Goal: Task Accomplishment & Management: Manage account settings

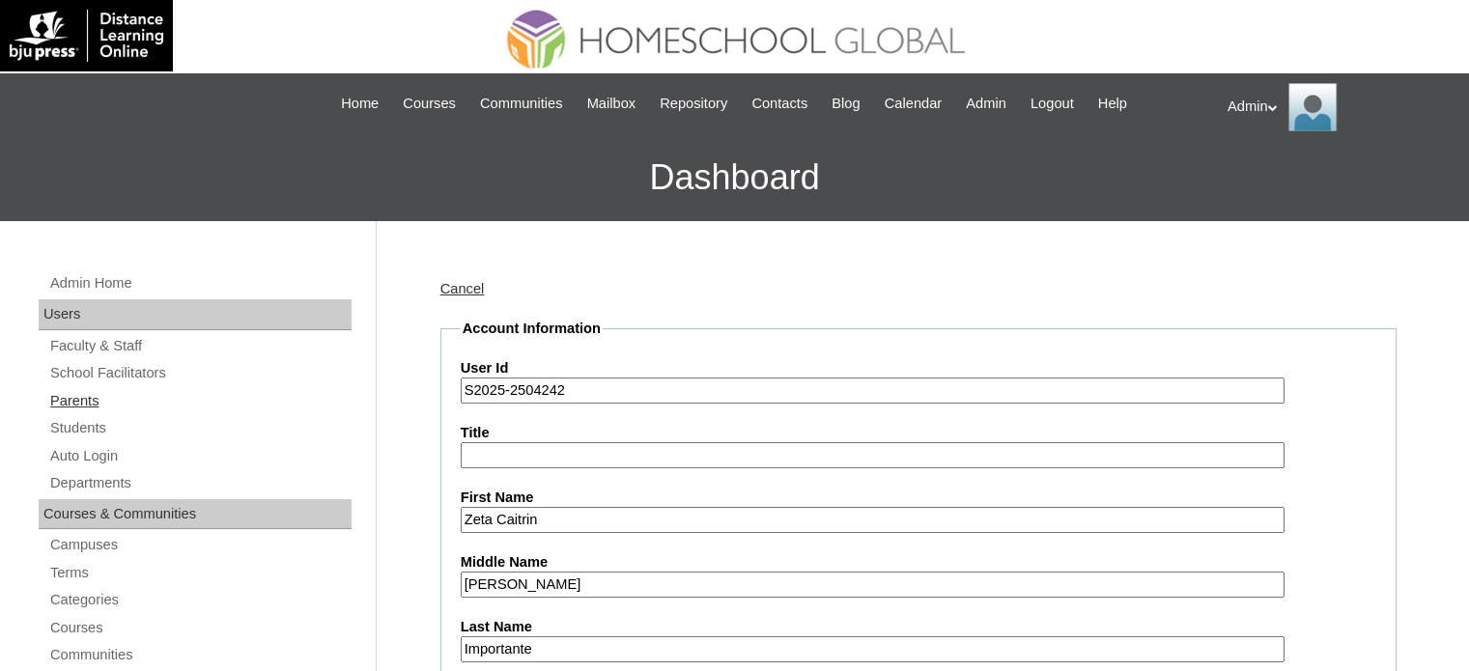
click at [86, 397] on link "Parents" at bounding box center [199, 401] width 303 height 24
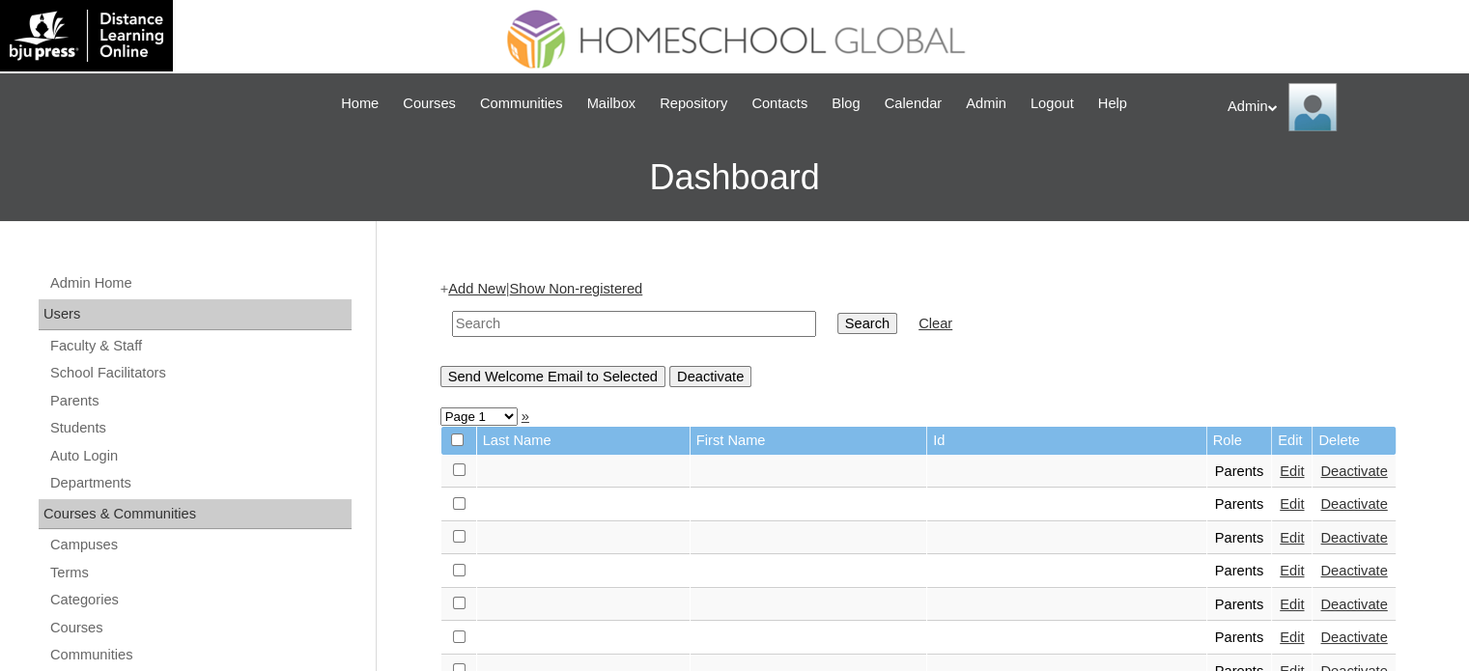
click at [654, 321] on input "text" at bounding box center [634, 324] width 364 height 26
type input "Jubail"
click at [837, 321] on input "Search" at bounding box center [867, 323] width 60 height 21
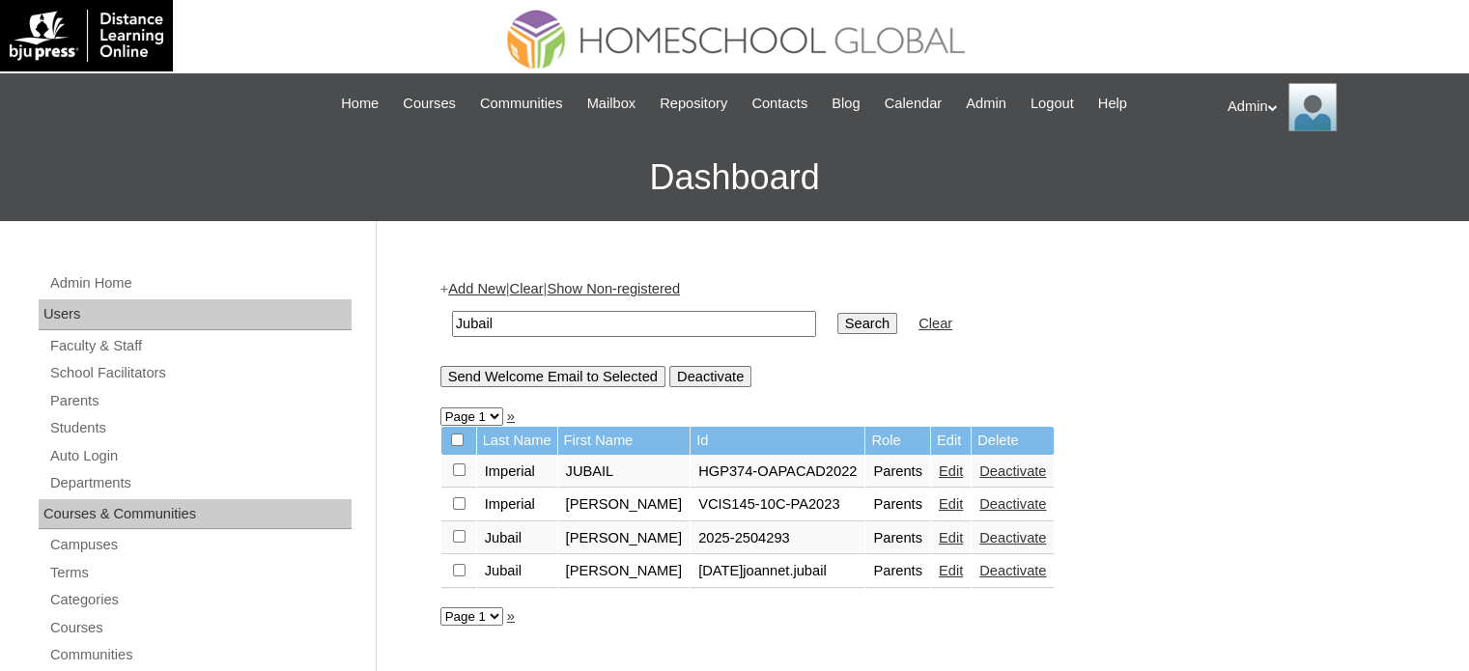
click at [963, 535] on link "Edit" at bounding box center [951, 537] width 24 height 15
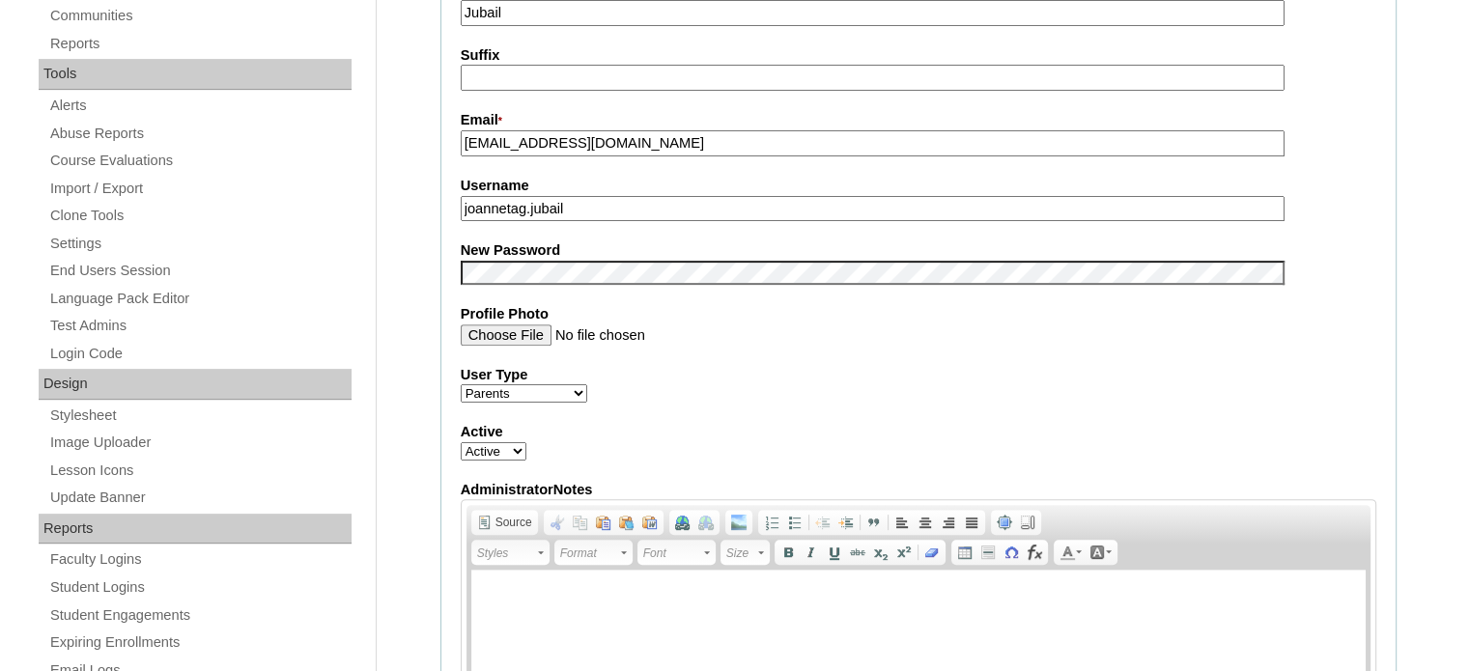
scroll to position [634, 0]
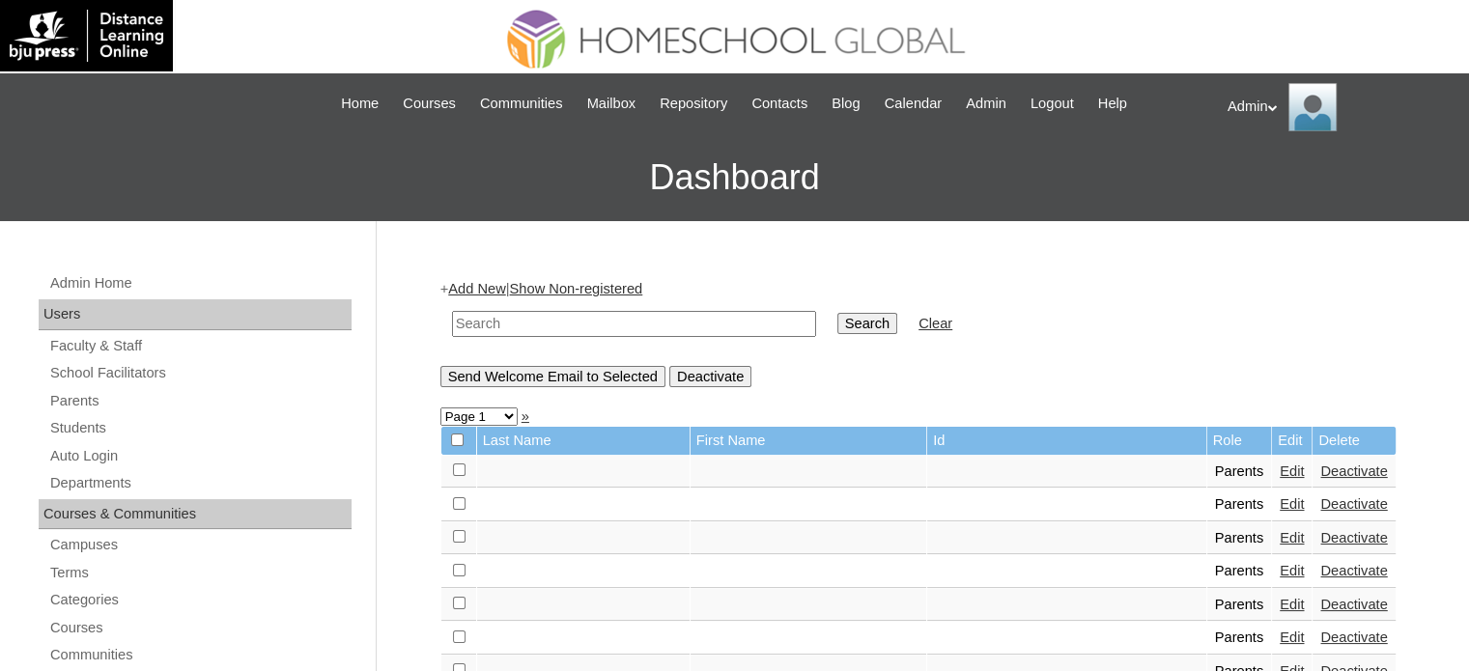
click at [526, 332] on input "text" at bounding box center [634, 324] width 364 height 26
type input "Jubail"
click at [837, 326] on input "Search" at bounding box center [867, 323] width 60 height 21
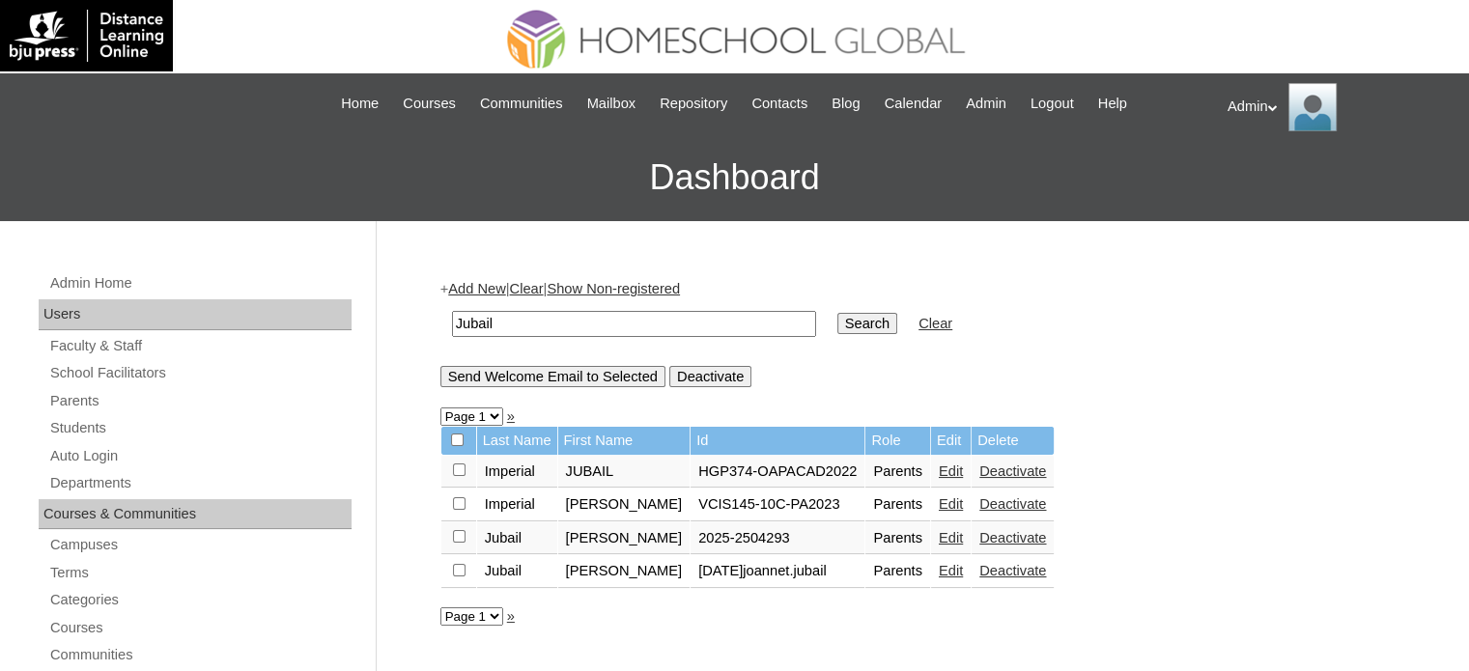
click at [963, 538] on link "Edit" at bounding box center [951, 537] width 24 height 15
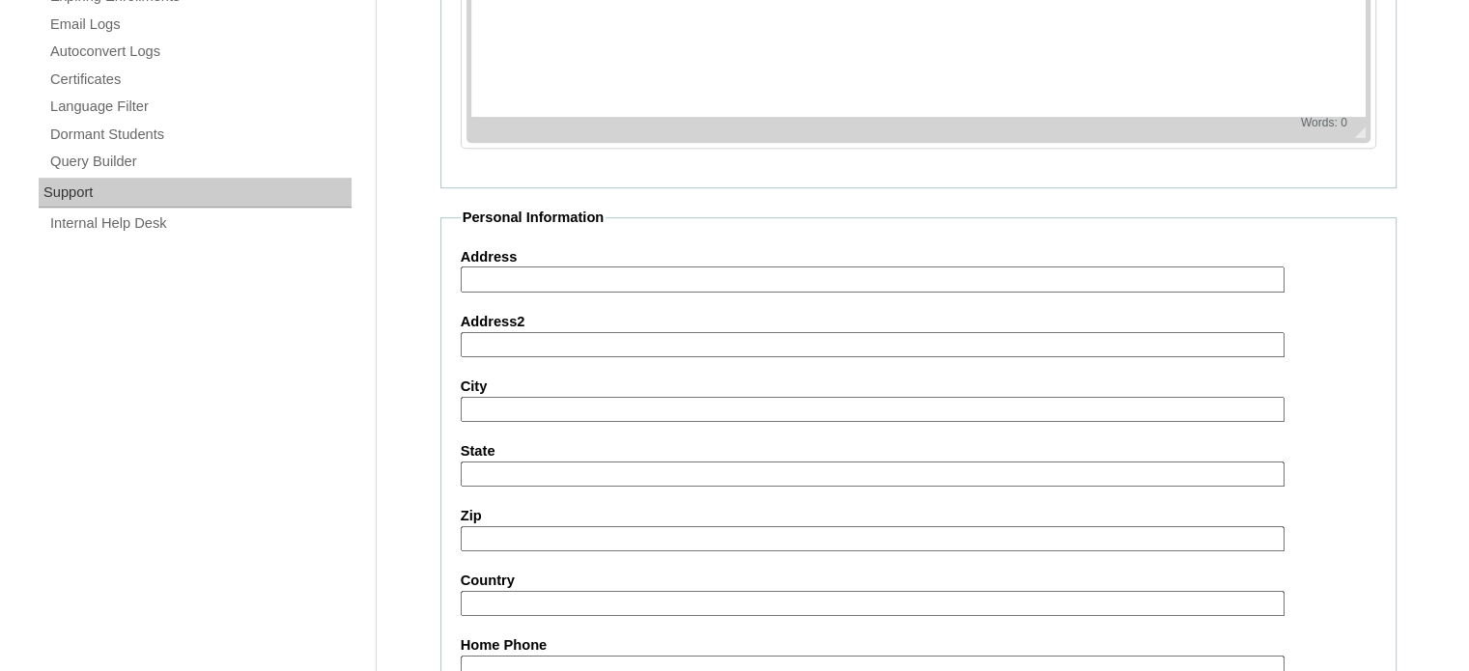
scroll to position [1848, 0]
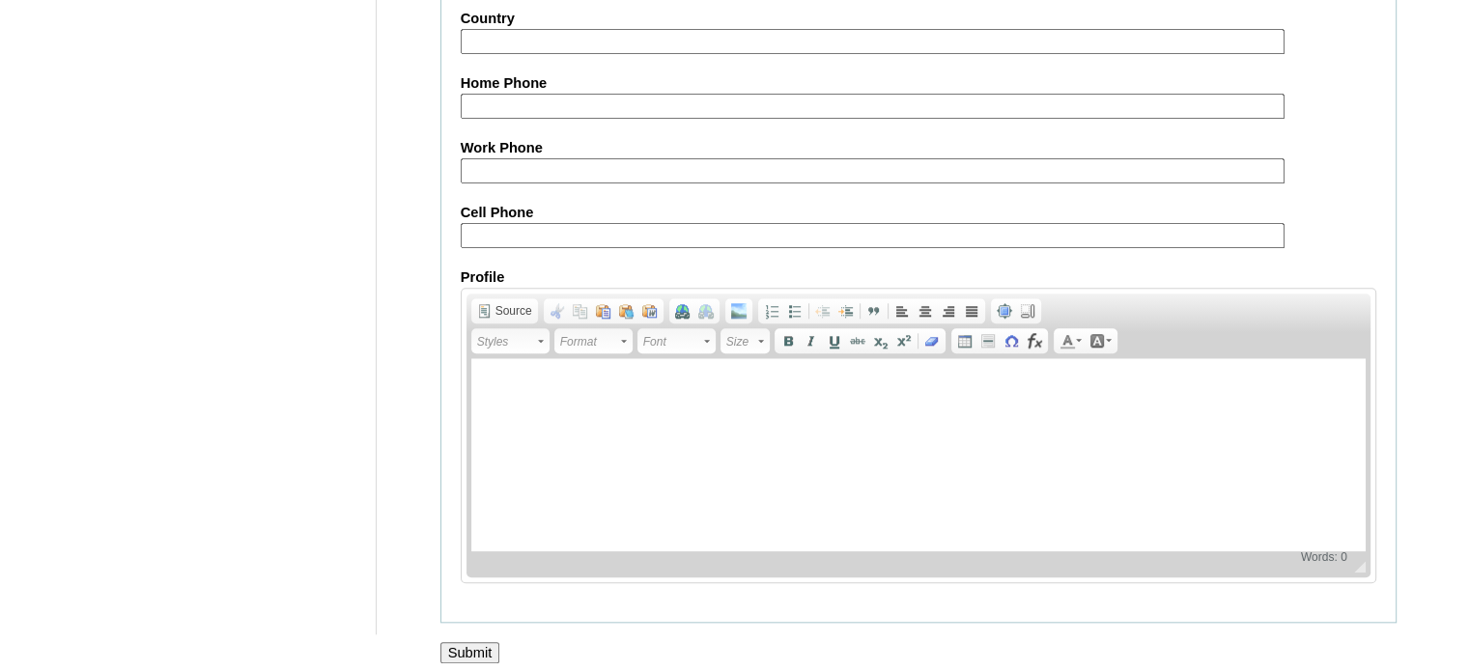
click at [483, 642] on input "Submit" at bounding box center [470, 652] width 60 height 21
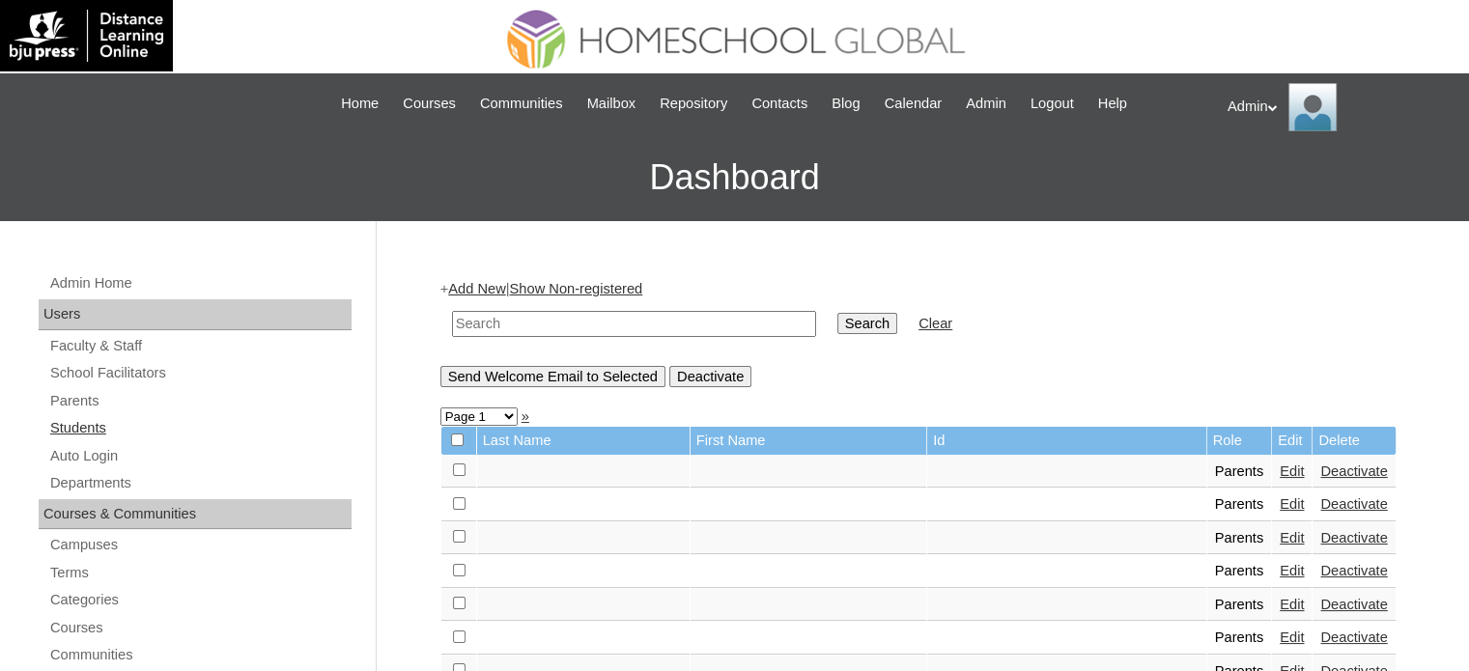
click at [69, 423] on link "Students" at bounding box center [199, 428] width 303 height 24
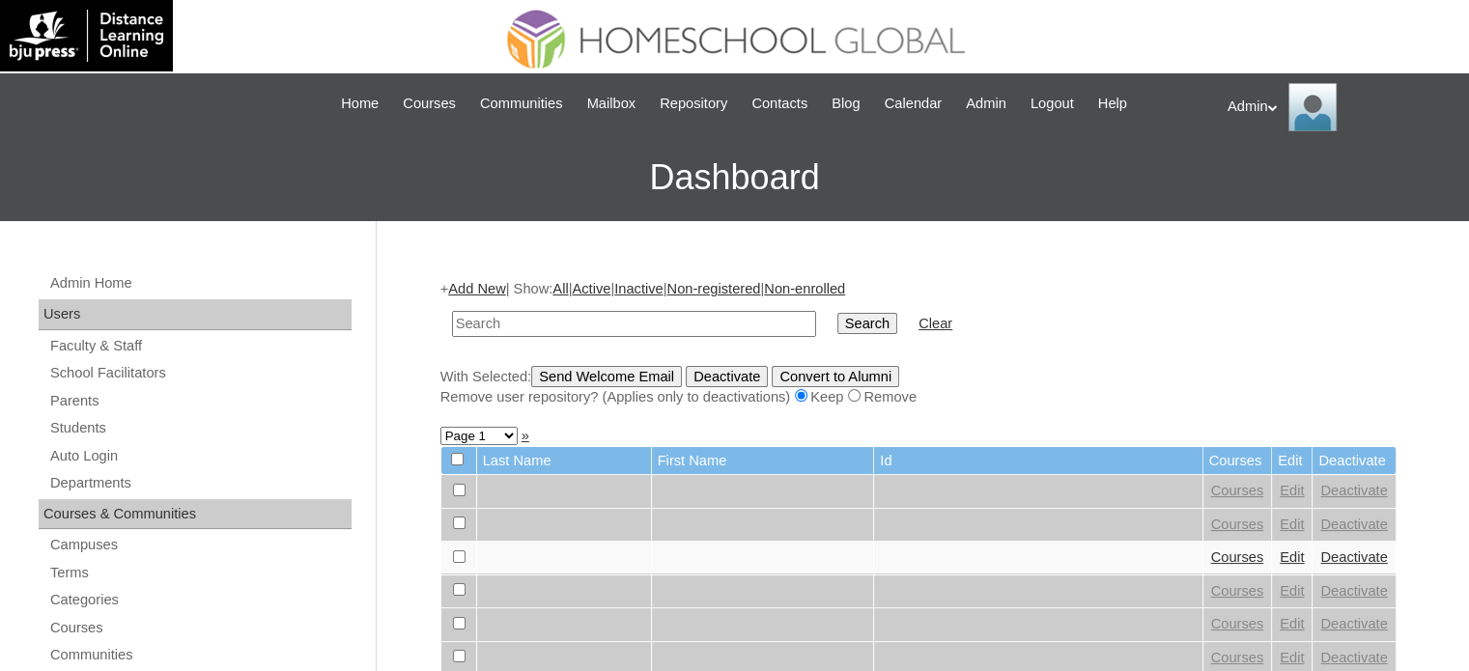
drag, startPoint x: 0, startPoint y: 0, endPoint x: 486, endPoint y: 327, distance: 585.9
click at [486, 327] on input "text" at bounding box center [634, 324] width 364 height 26
type input "bagawisan"
click at [837, 324] on input "Search" at bounding box center [867, 323] width 60 height 21
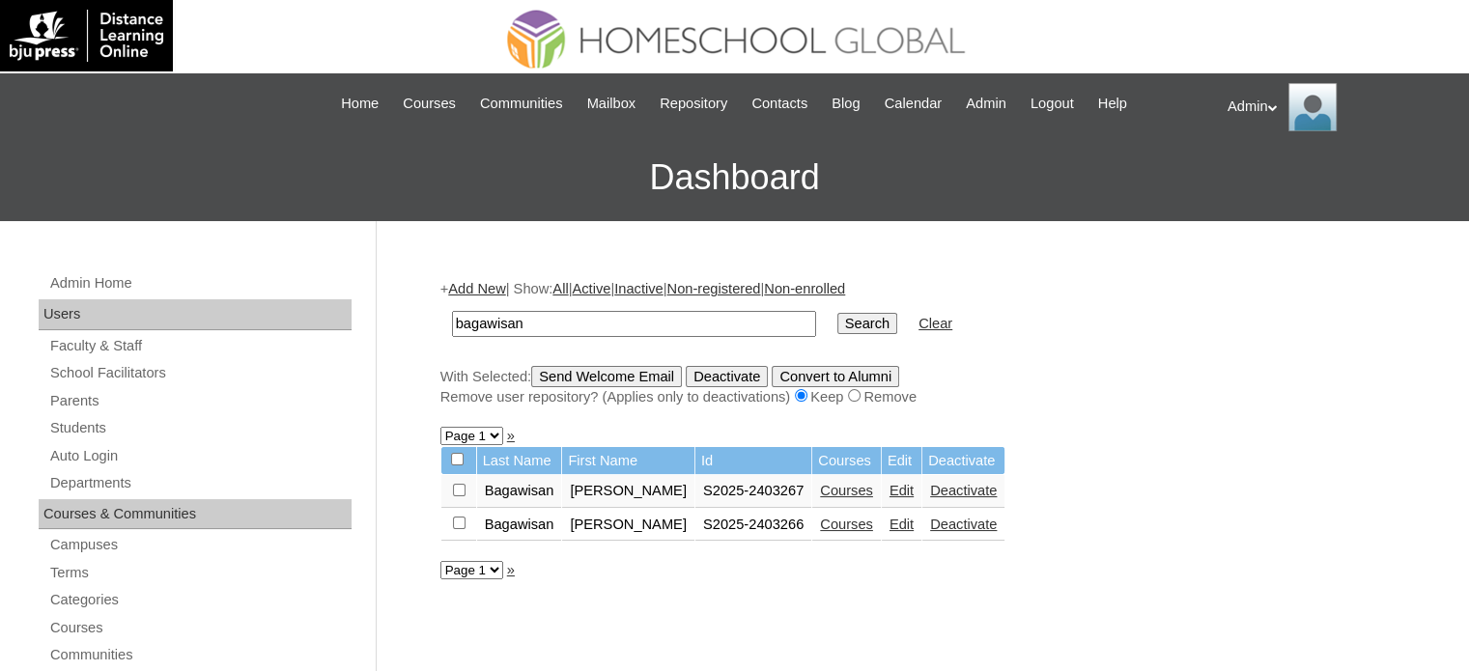
click at [838, 488] on link "Courses" at bounding box center [846, 490] width 53 height 15
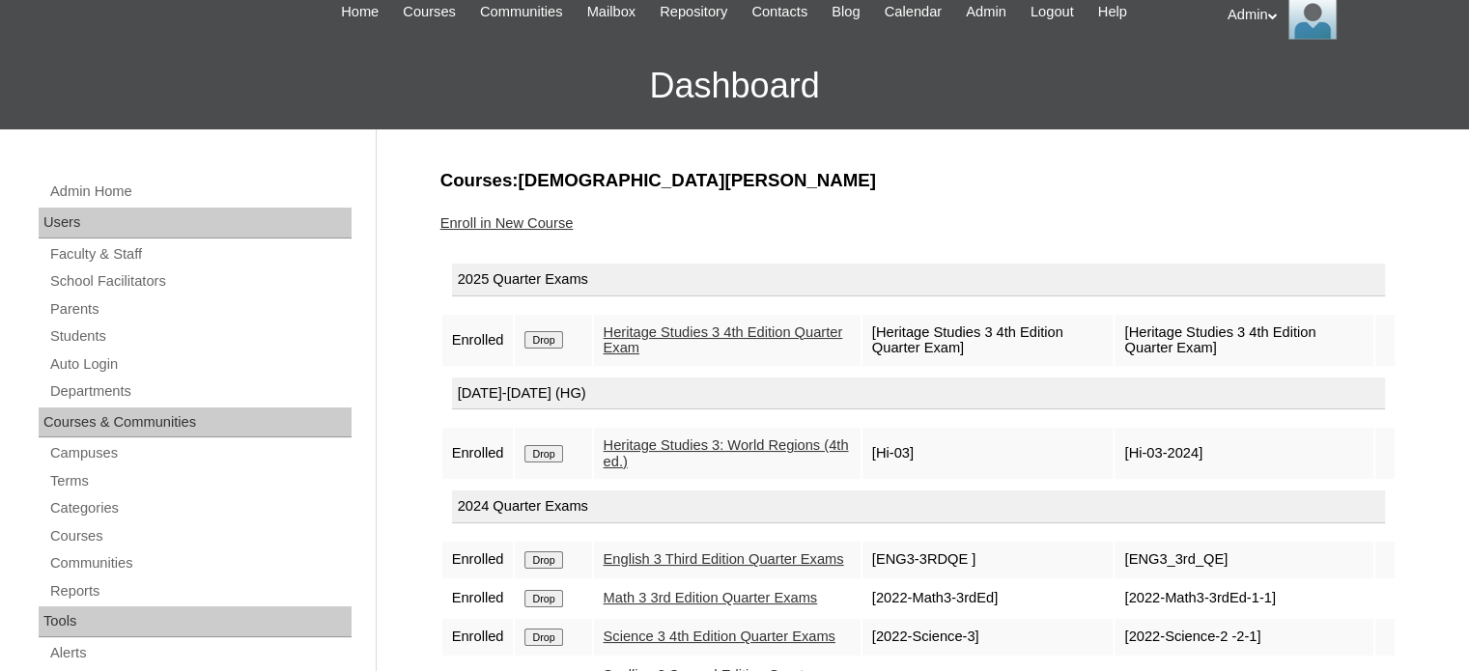
scroll to position [89, 0]
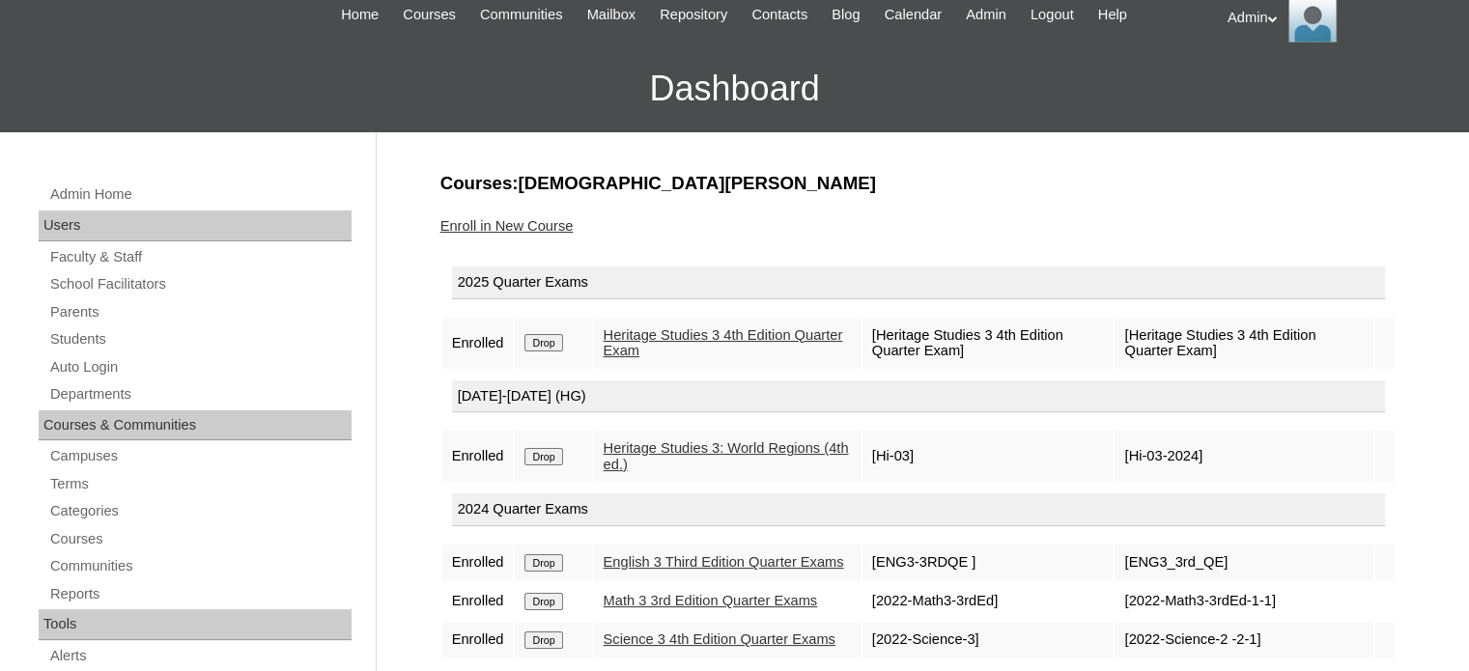
click at [511, 222] on link "Enroll in New Course" at bounding box center [506, 225] width 133 height 15
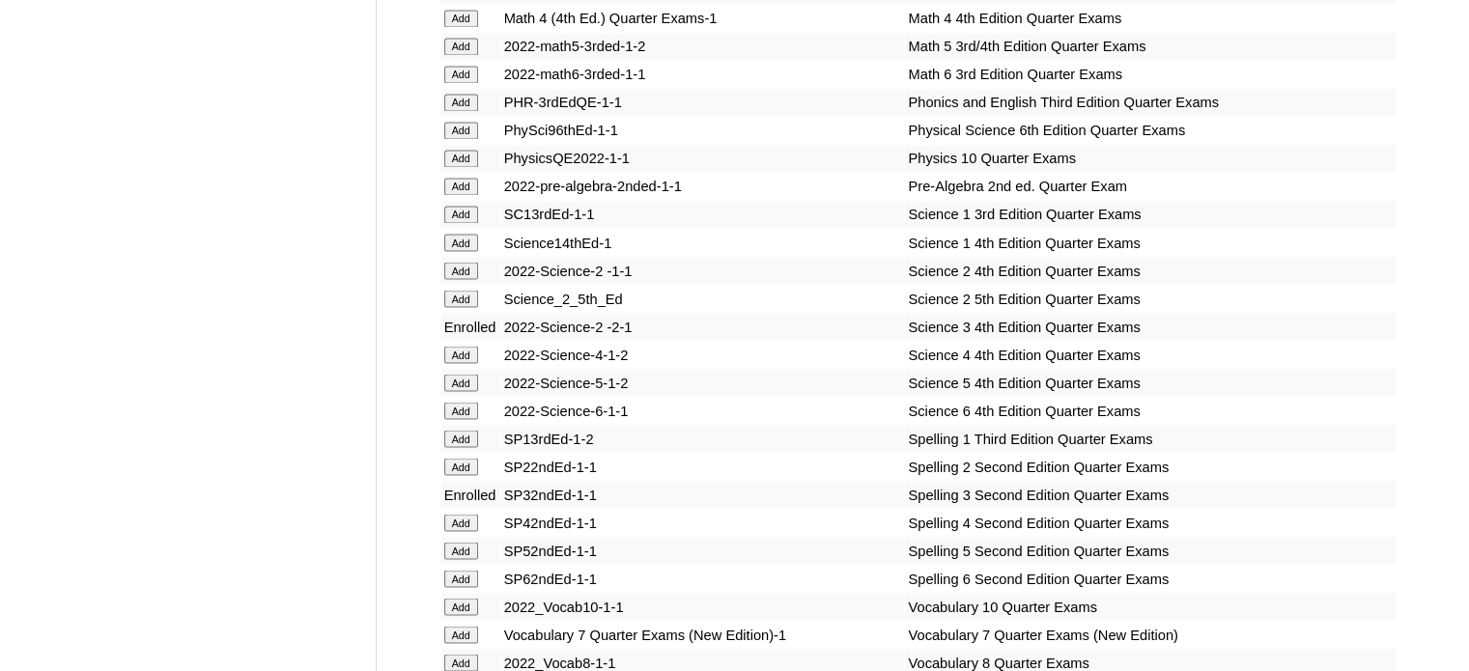
scroll to position [7736, 0]
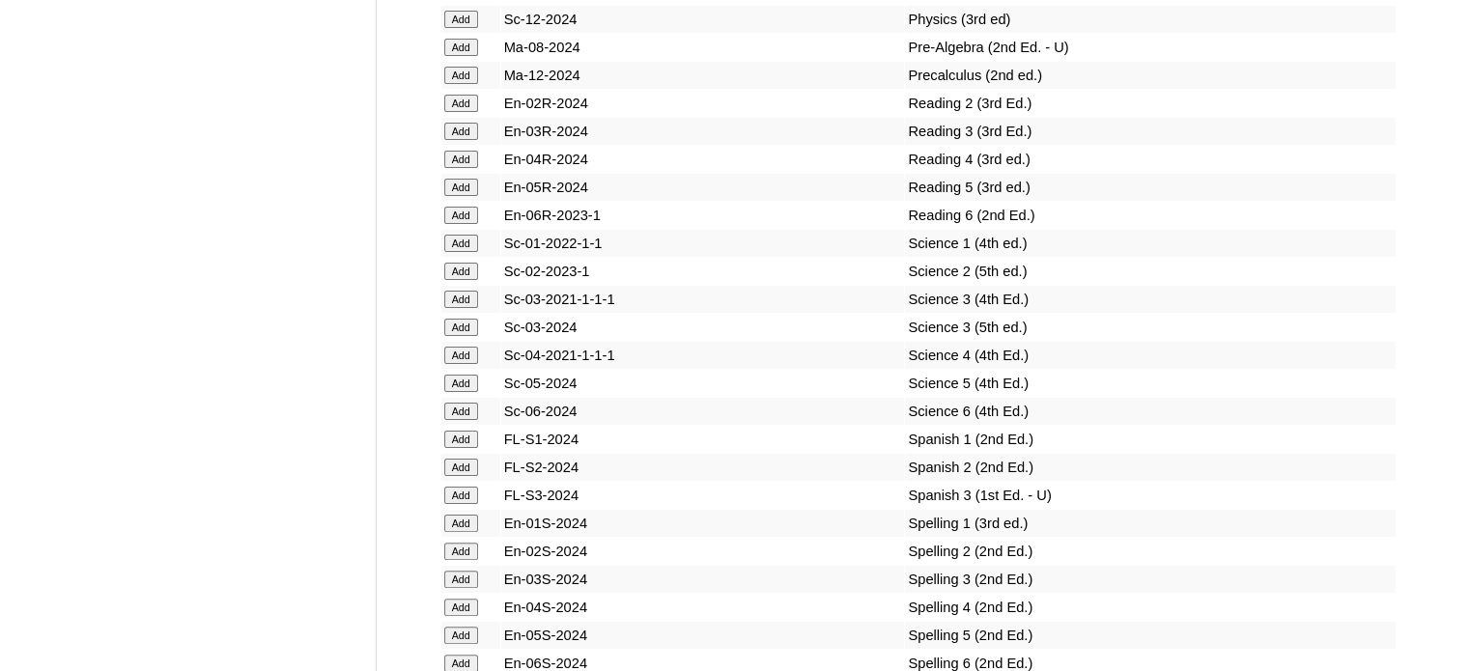
click at [468, 335] on input "Add" at bounding box center [461, 327] width 34 height 17
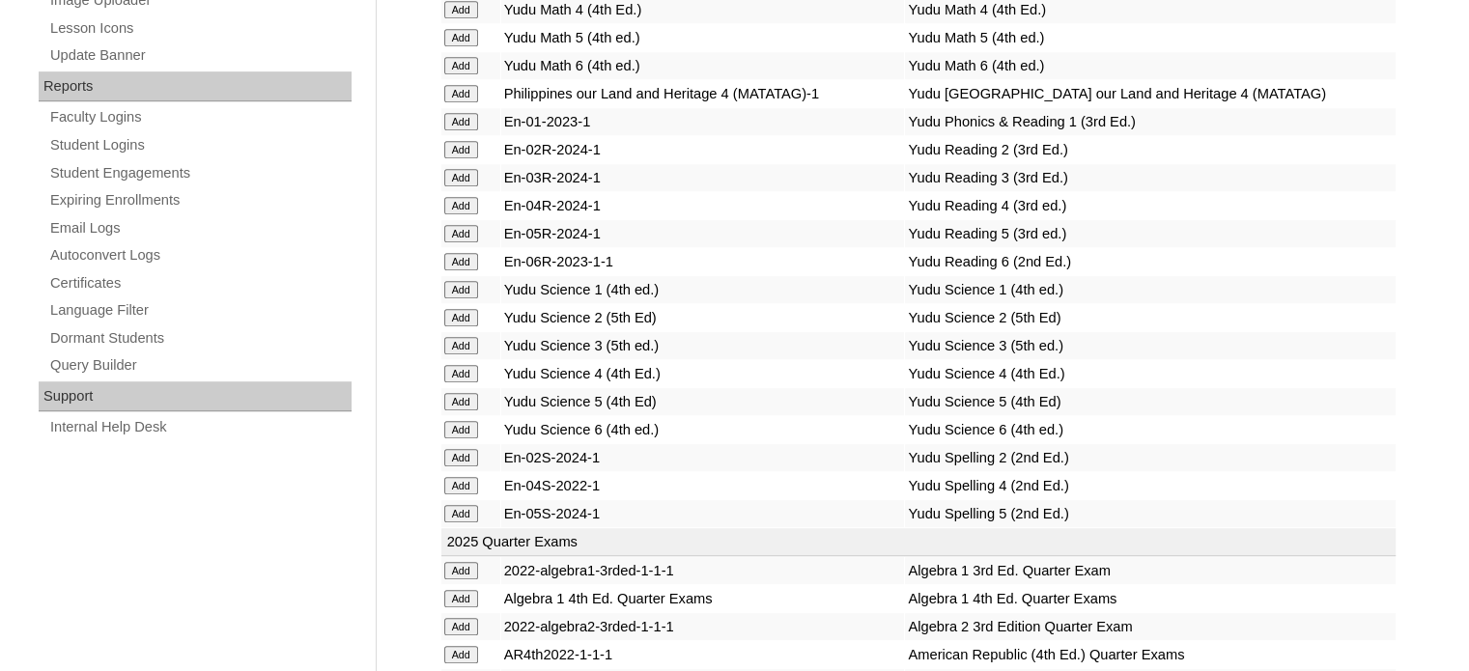
scroll to position [3701, 0]
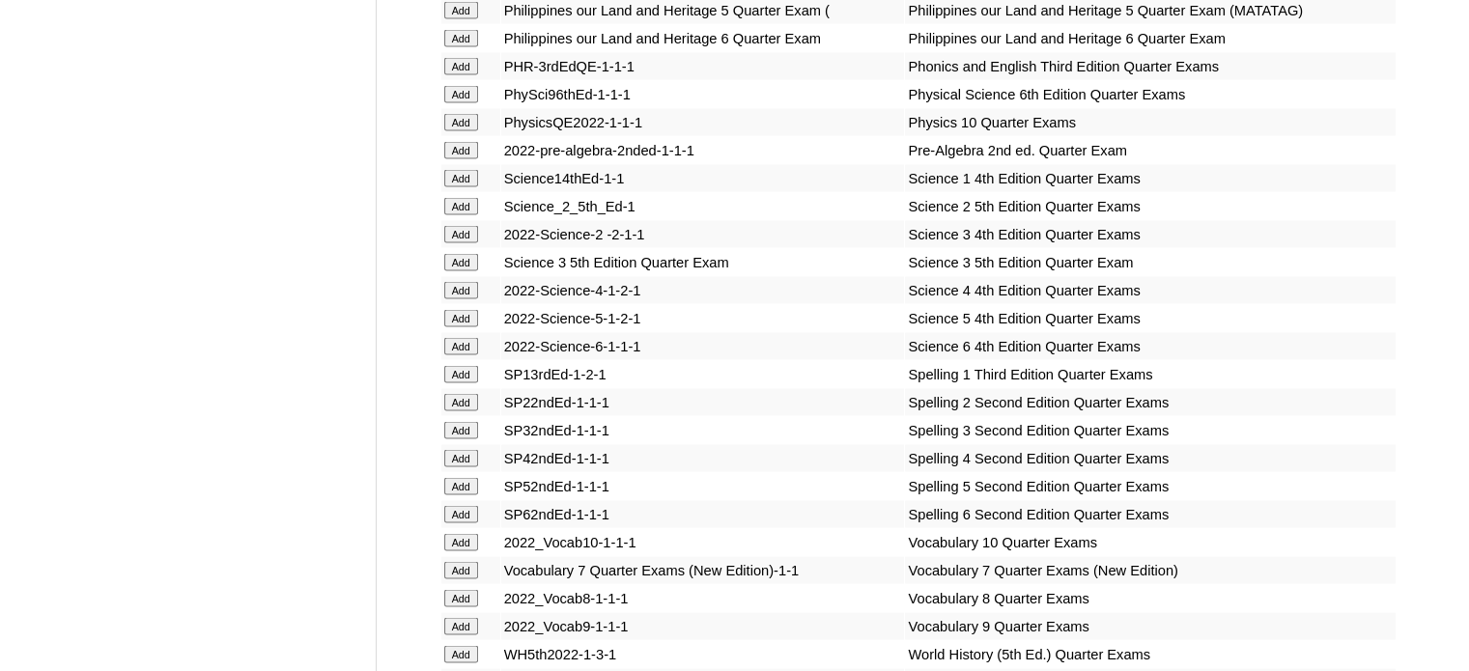
click at [460, 271] on input "Add" at bounding box center [461, 262] width 34 height 17
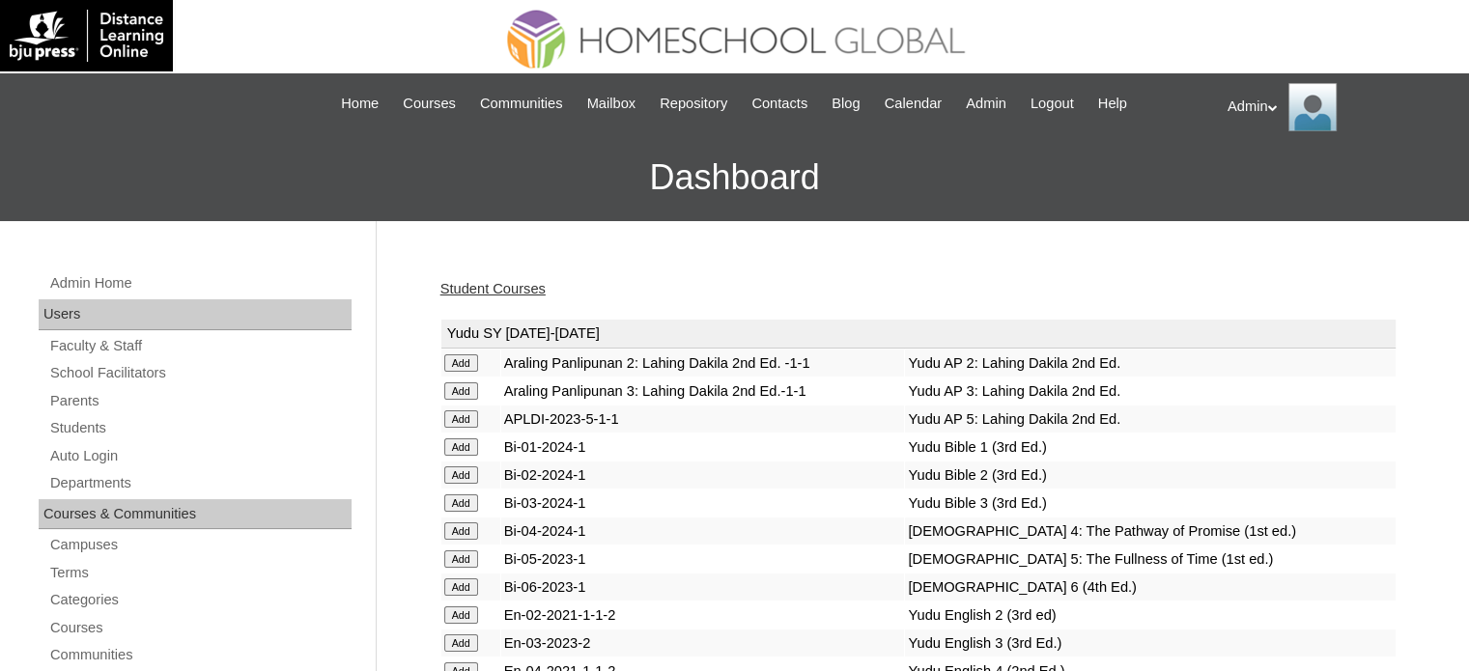
click at [516, 290] on link "Student Courses" at bounding box center [492, 288] width 105 height 15
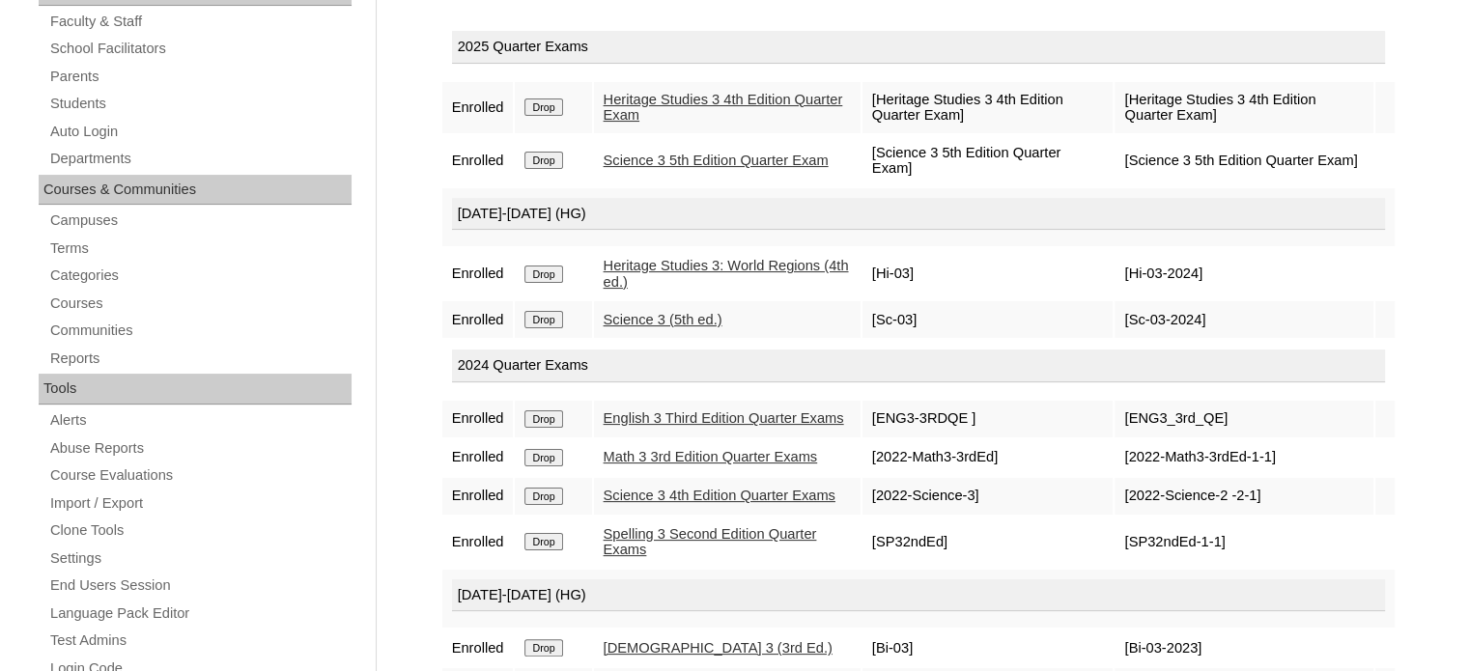
scroll to position [440, 0]
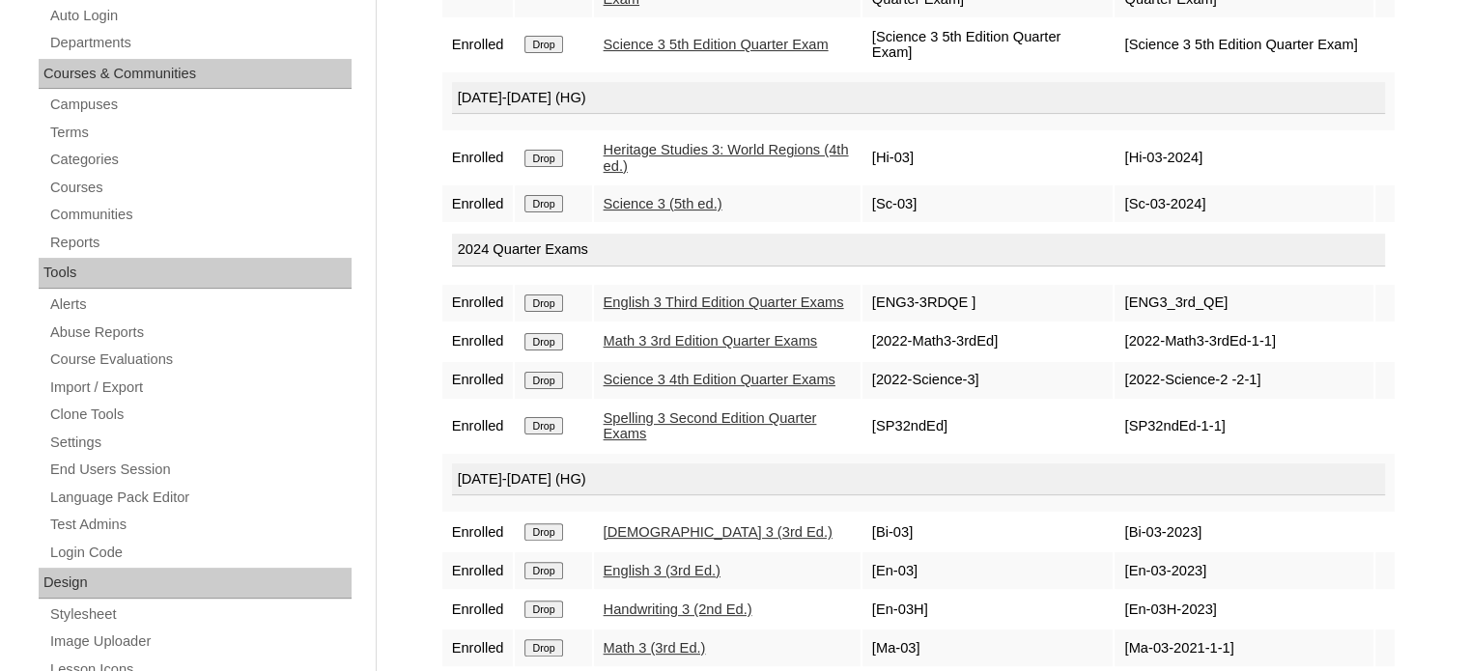
click at [553, 389] on input "Drop" at bounding box center [544, 380] width 38 height 17
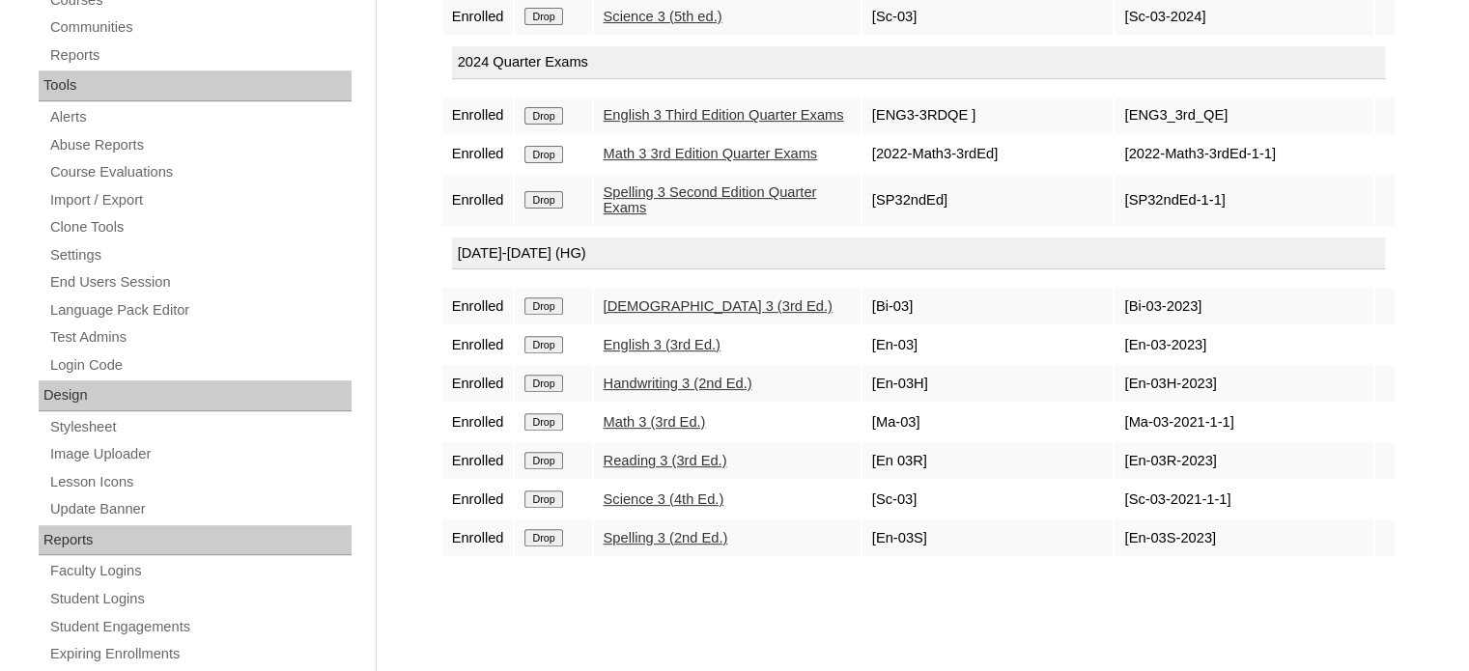
scroll to position [629, 0]
click at [541, 507] on input "Drop" at bounding box center [544, 498] width 38 height 17
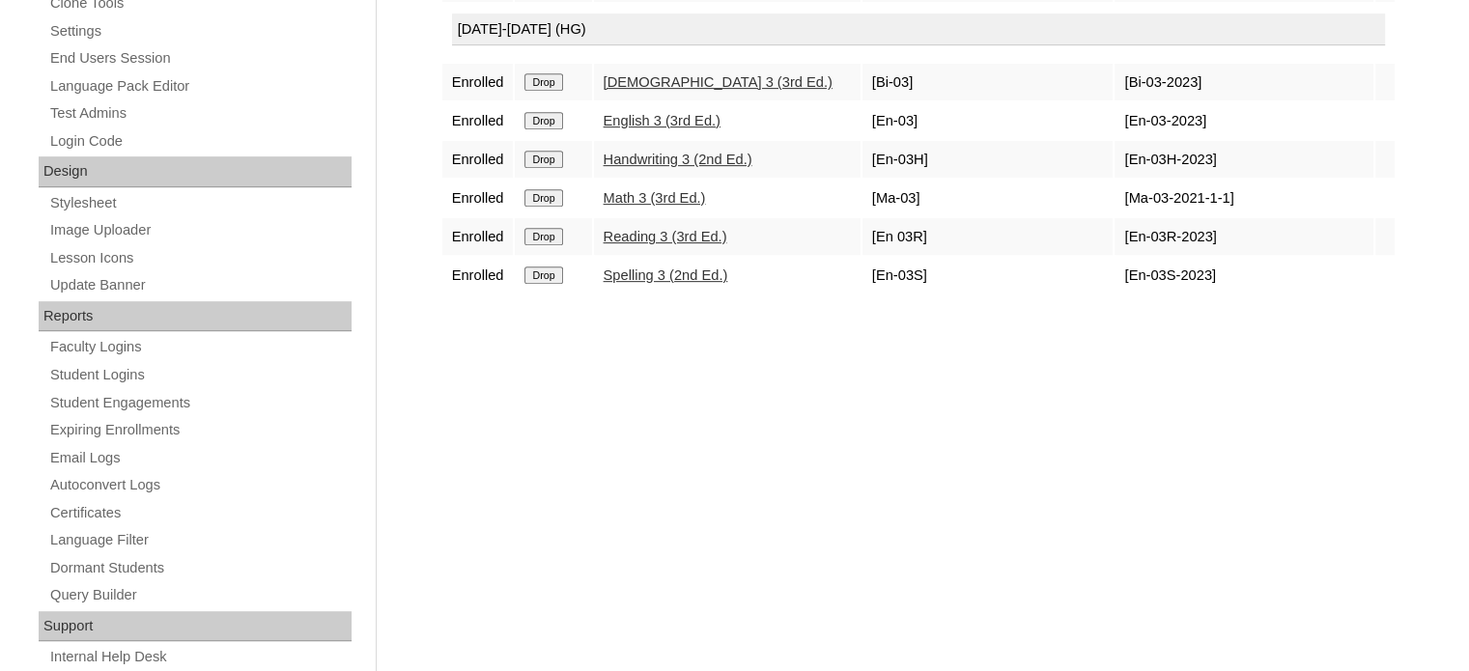
scroll to position [853, 0]
click at [668, 279] on link "Spelling 3 (2nd Ed.)" at bounding box center [666, 274] width 125 height 15
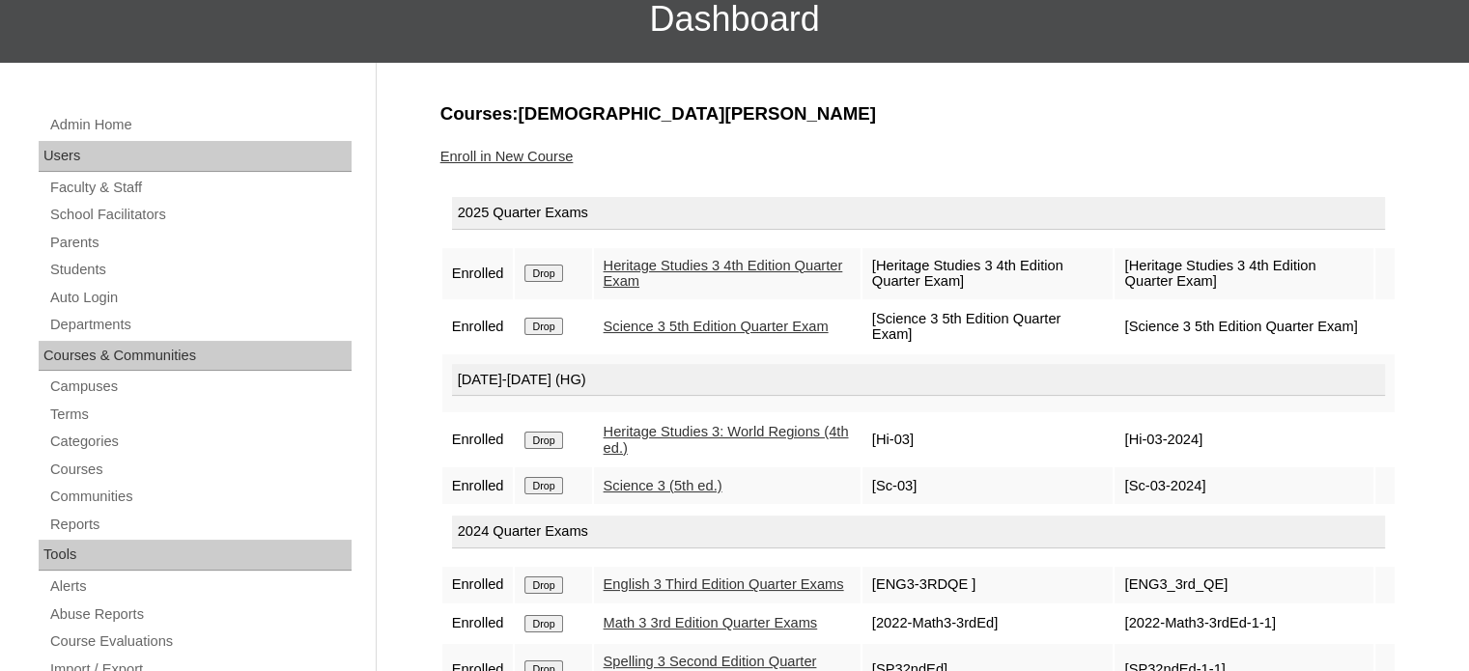
scroll to position [160, 0]
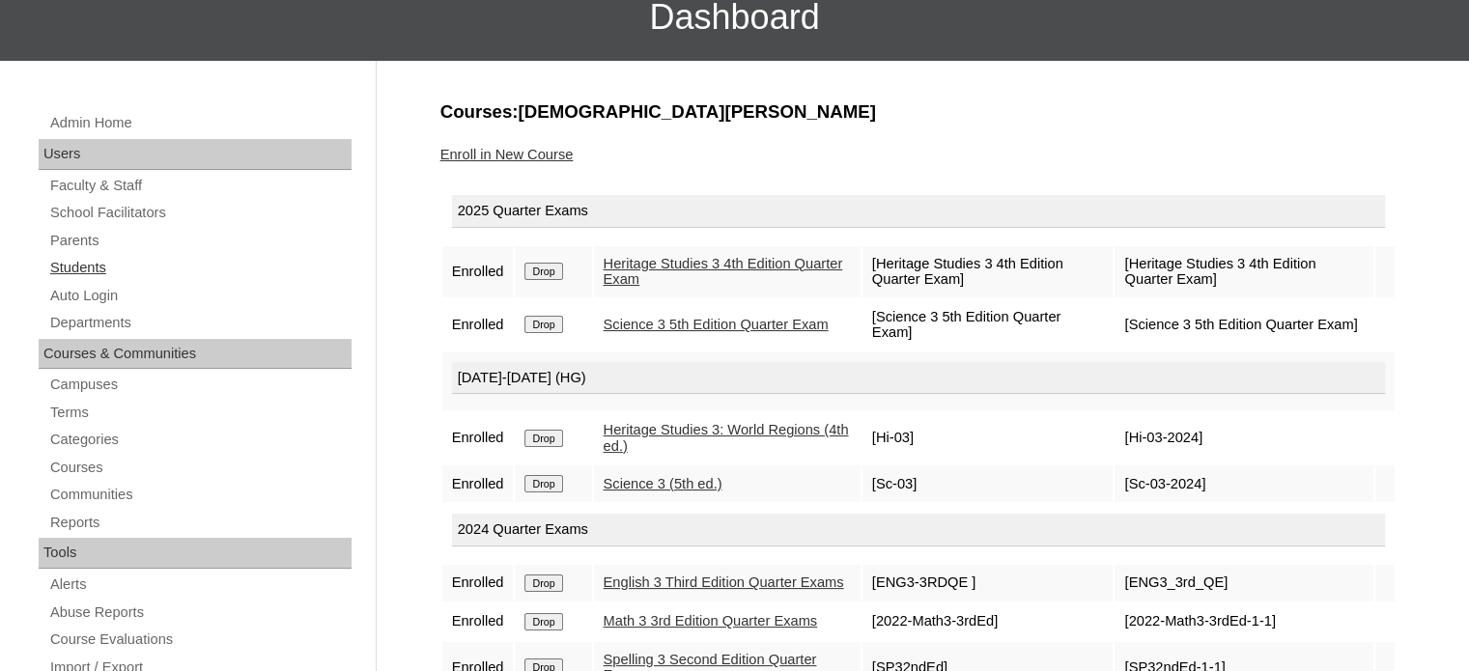
click at [83, 266] on link "Students" at bounding box center [199, 268] width 303 height 24
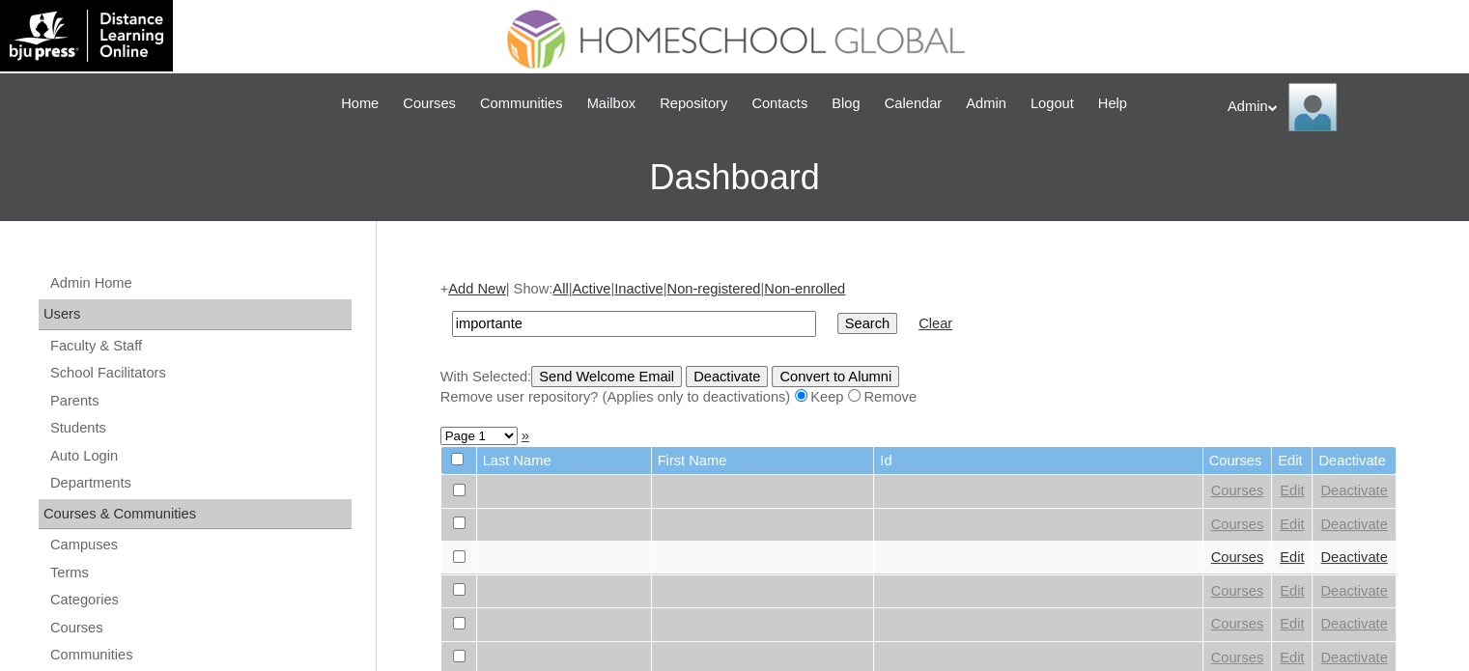
type input "Importante"
click at [837, 320] on input "Search" at bounding box center [867, 323] width 60 height 21
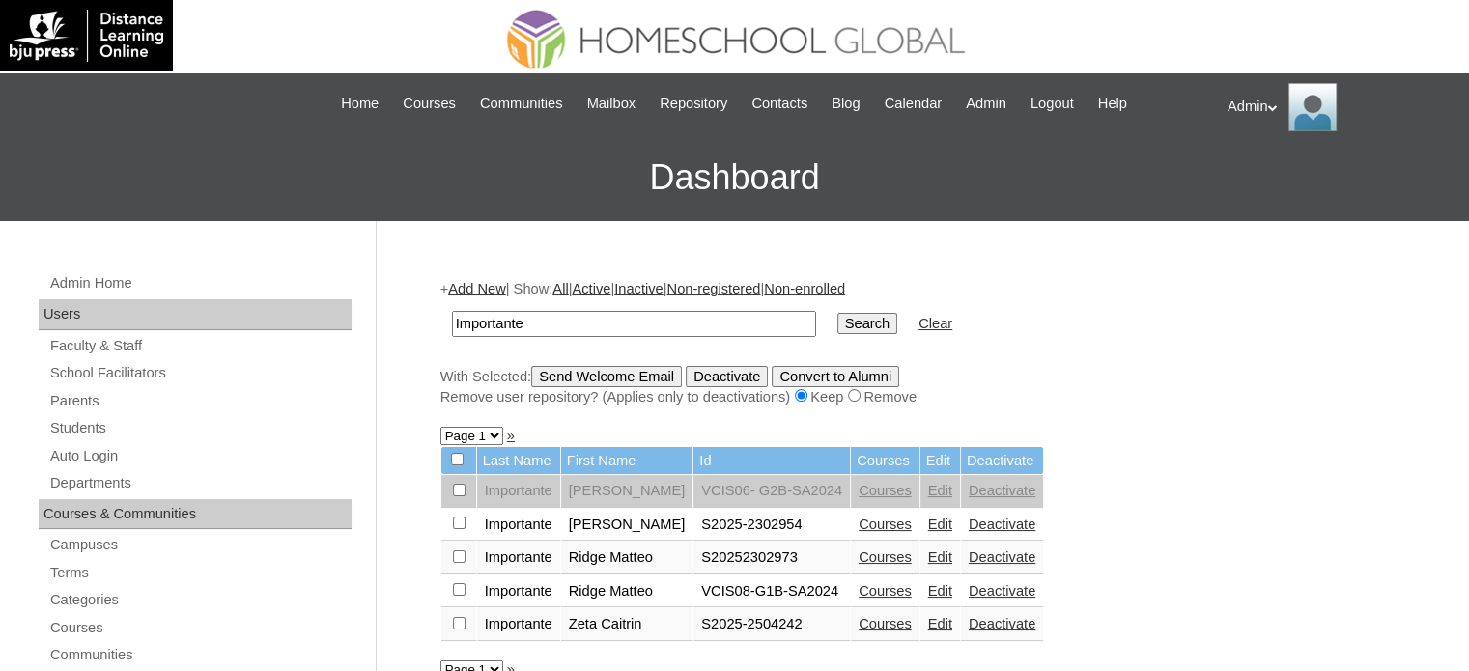
click at [861, 621] on link "Courses" at bounding box center [885, 623] width 53 height 15
click at [928, 628] on link "Edit" at bounding box center [940, 623] width 24 height 15
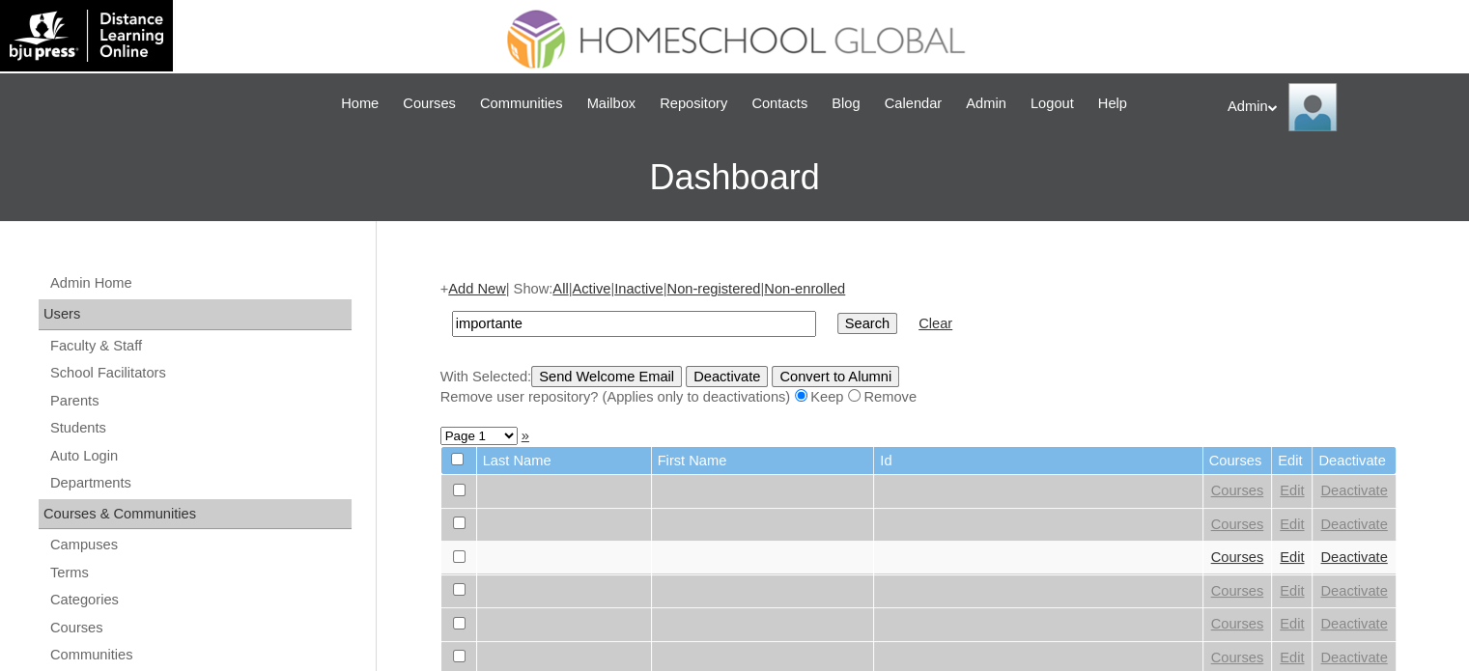
type input "Importante"
click at [837, 322] on input "Search" at bounding box center [867, 323] width 60 height 21
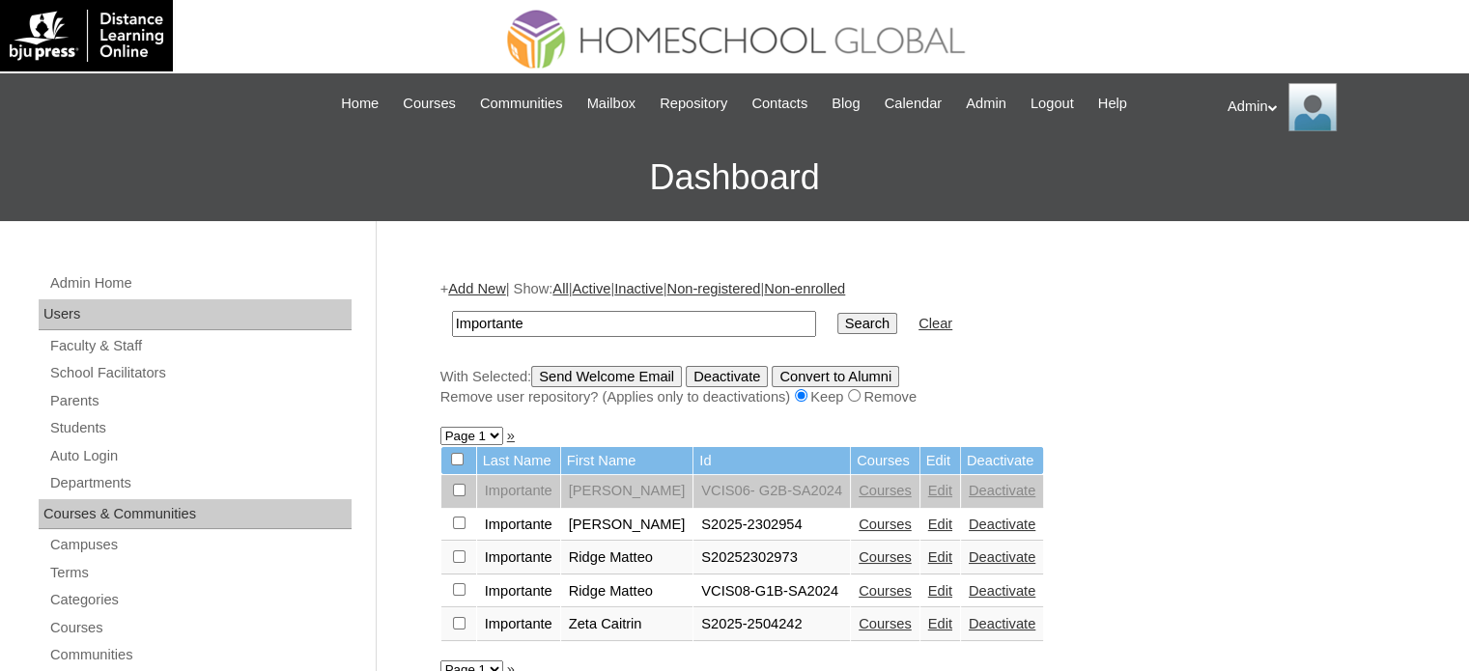
click at [973, 586] on link "Deactivate" at bounding box center [1002, 590] width 67 height 15
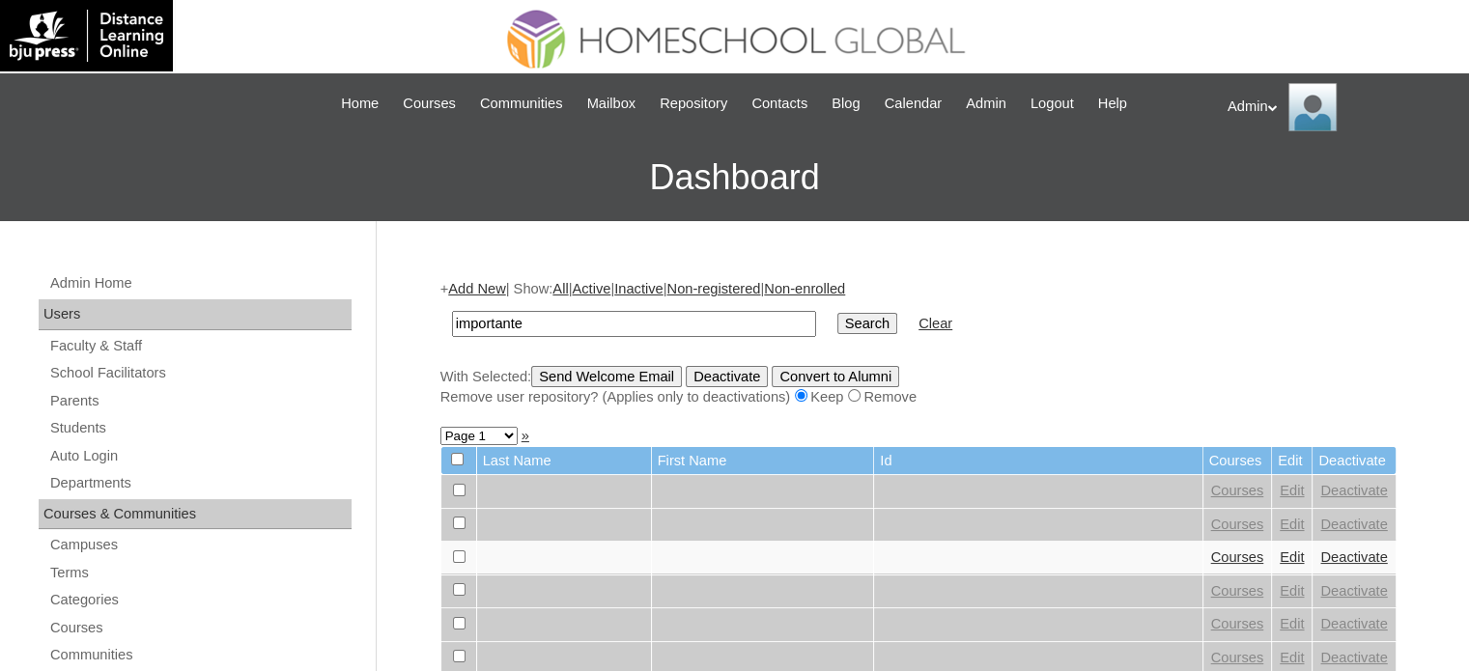
type input "Importante"
click at [837, 319] on input "Search" at bounding box center [867, 323] width 60 height 21
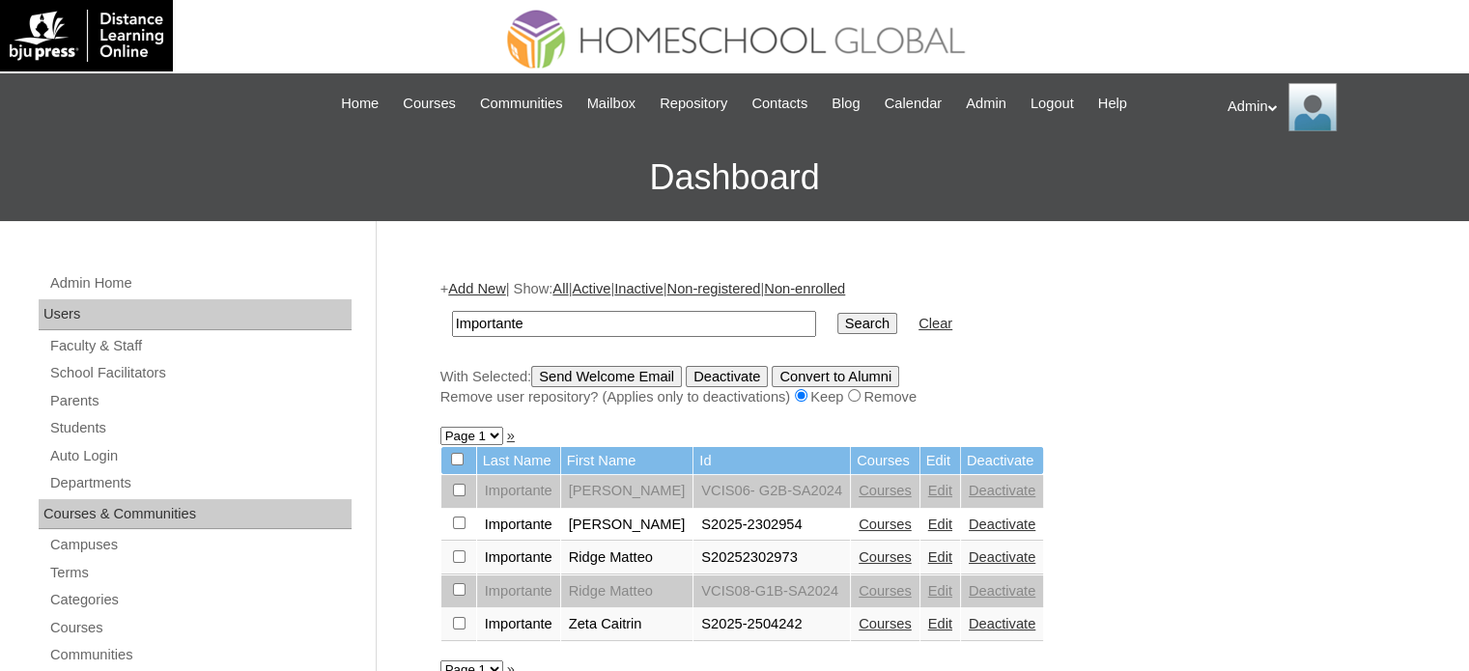
click at [928, 619] on link "Edit" at bounding box center [940, 623] width 24 height 15
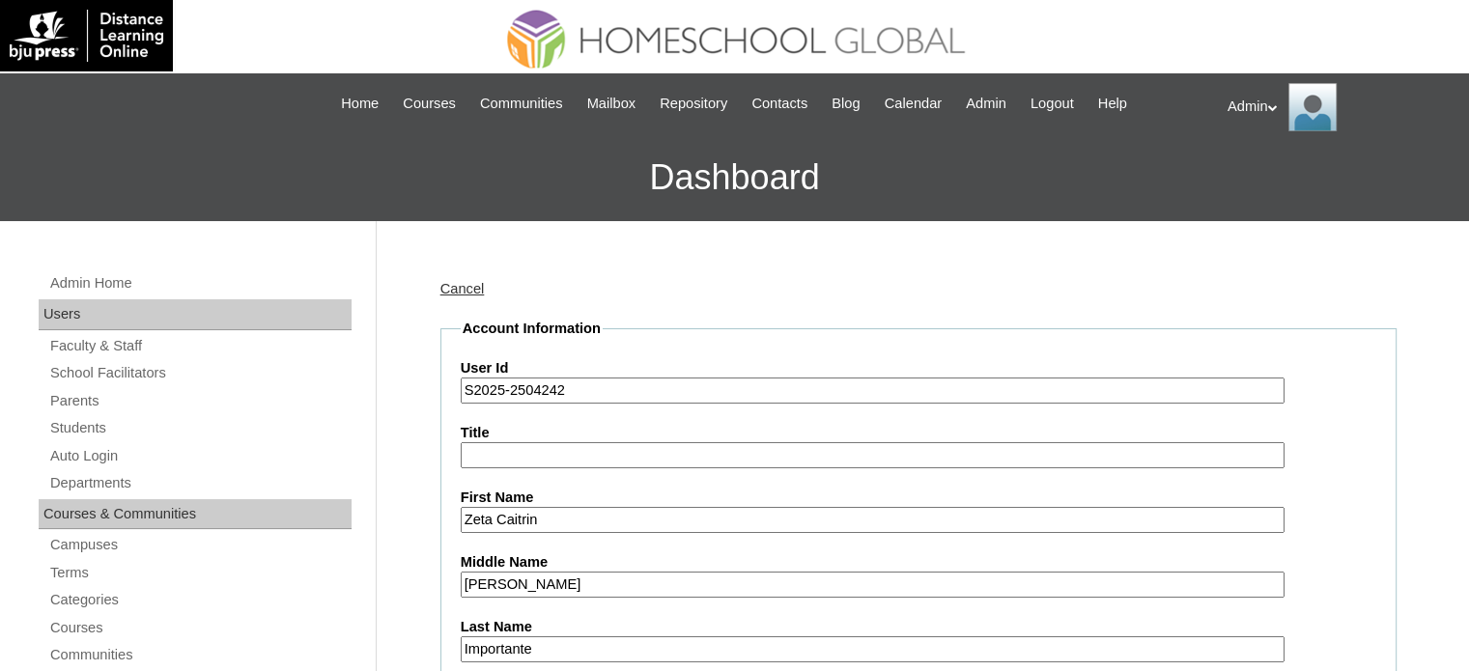
click at [593, 386] on input "S2025-2504242" at bounding box center [873, 391] width 824 height 26
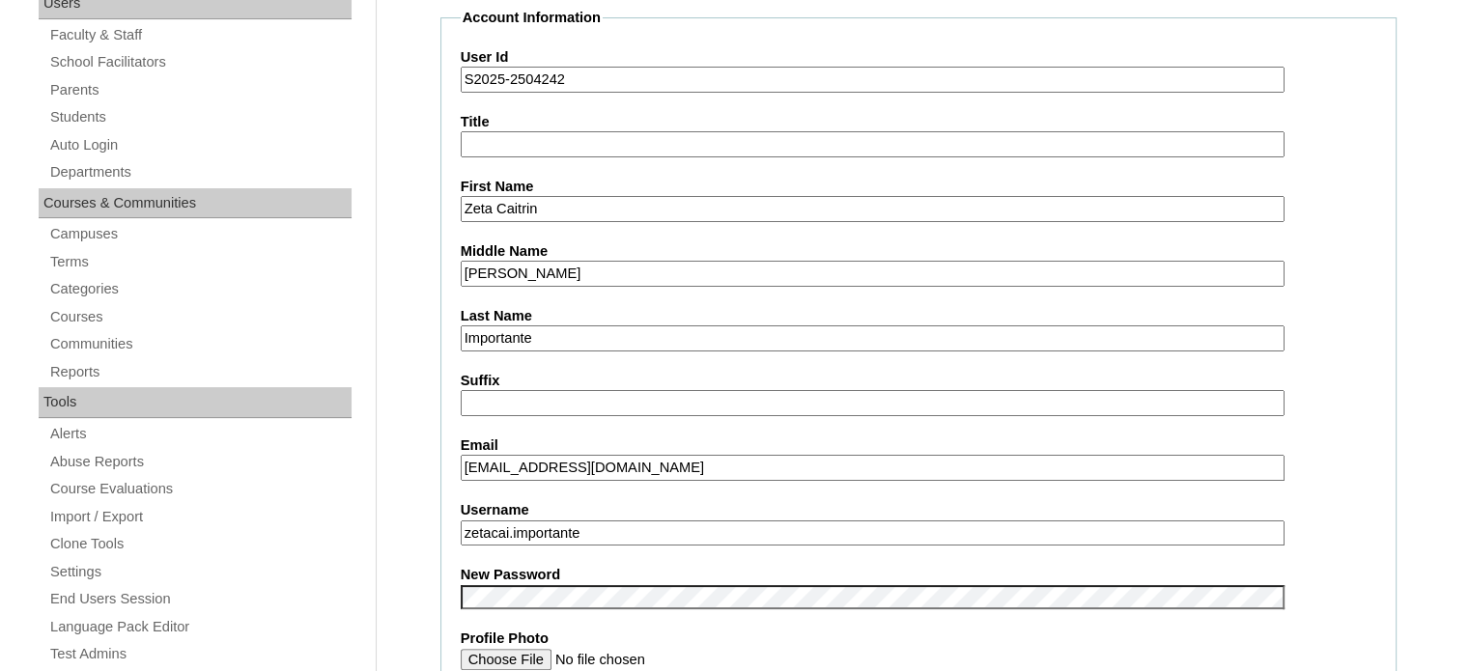
scroll to position [338, 0]
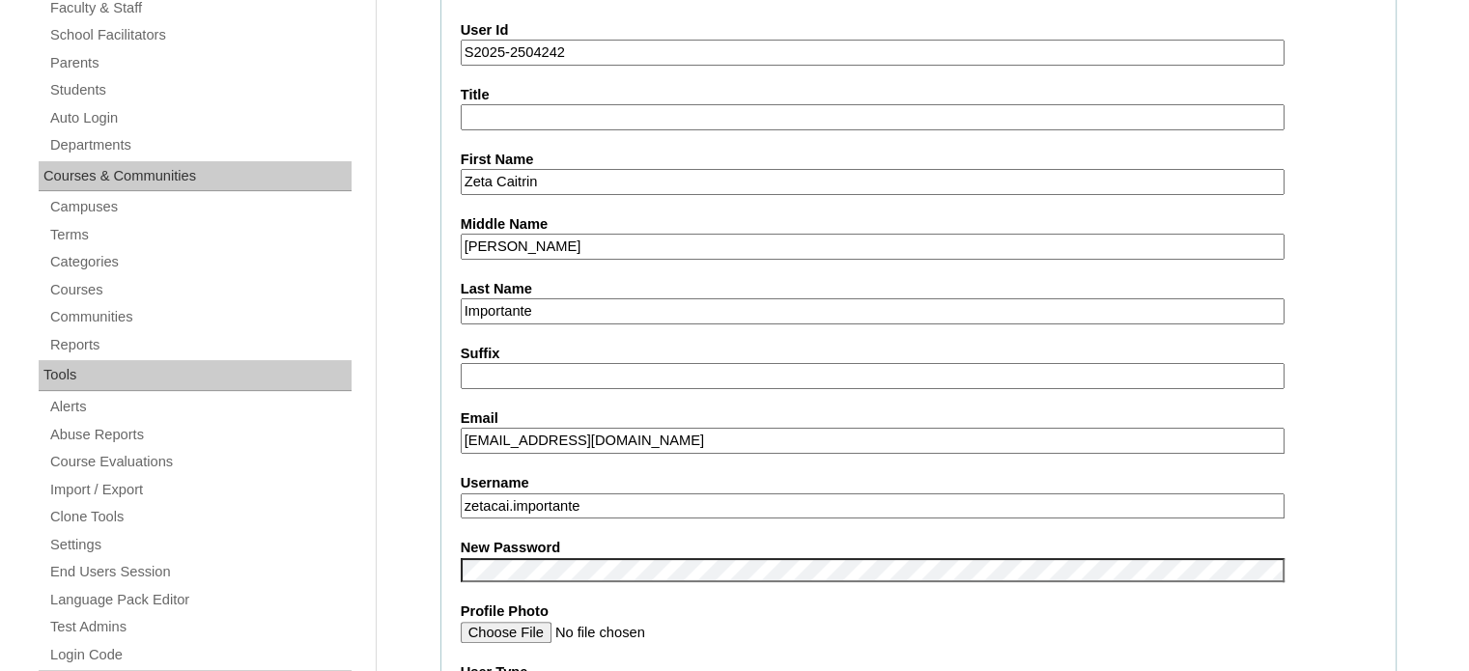
click at [617, 509] on input "zetacai.importante" at bounding box center [873, 507] width 824 height 26
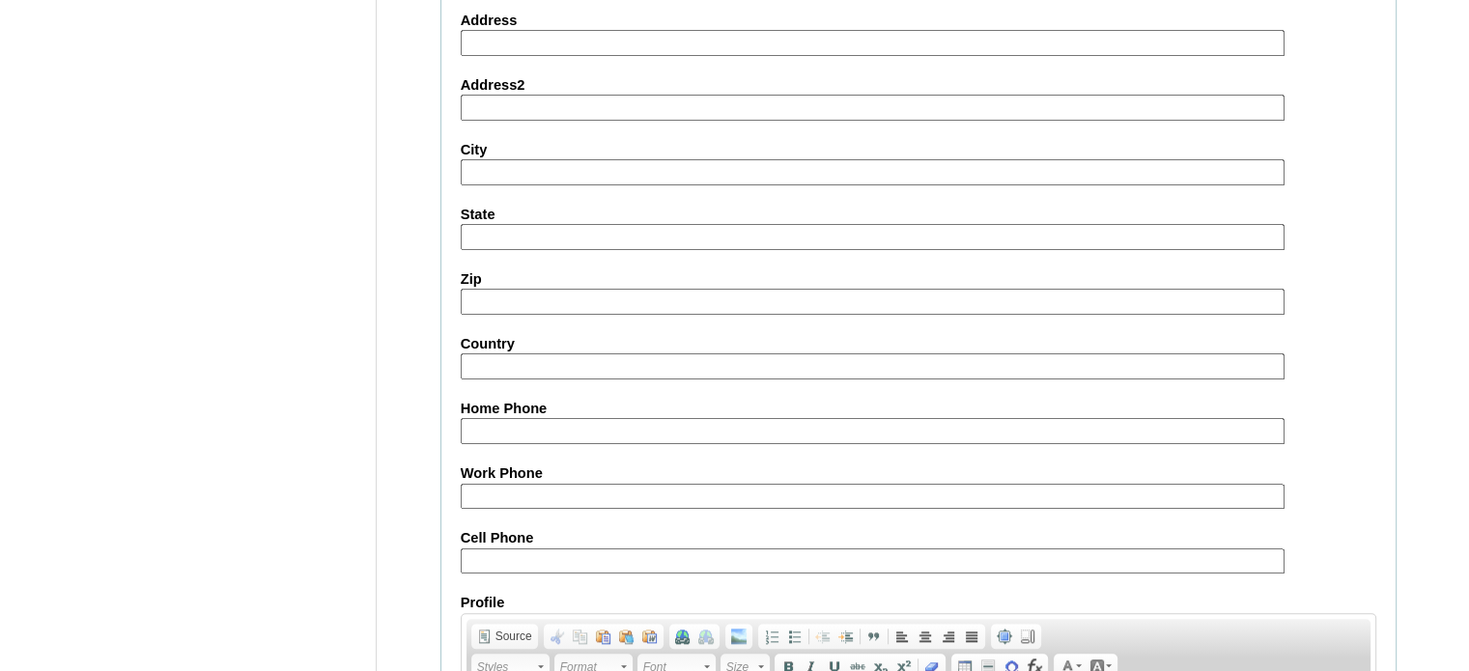
scroll to position [2251, 0]
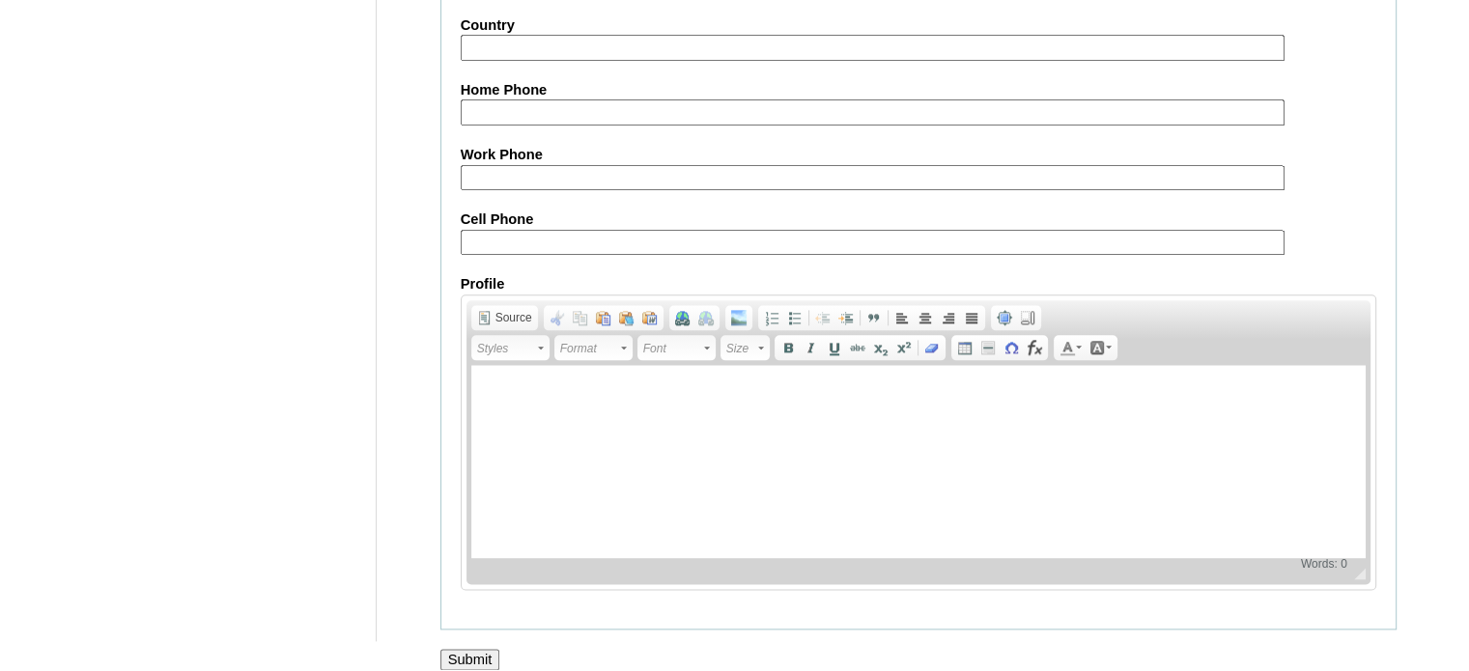
click at [461, 649] on input "Submit" at bounding box center [470, 659] width 60 height 21
